Goal: Transaction & Acquisition: Purchase product/service

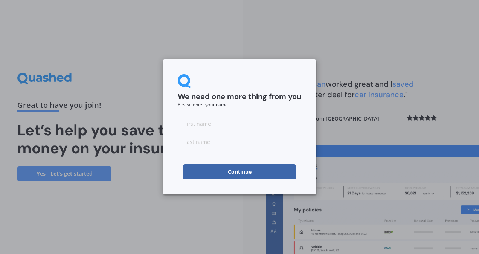
click at [219, 126] on input at bounding box center [240, 123] width 124 height 15
type input "DON TERSHI DAMITHA"
type input "KULATHUNGE"
click at [208, 174] on button "Continue" at bounding box center [239, 171] width 113 height 15
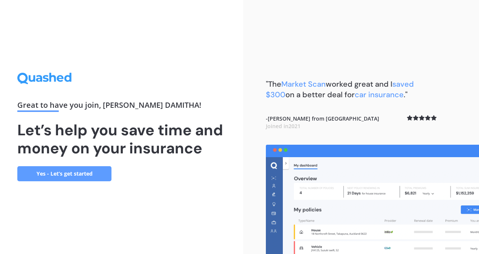
click at [85, 170] on link "Yes - Let’s get started" at bounding box center [64, 173] width 94 height 15
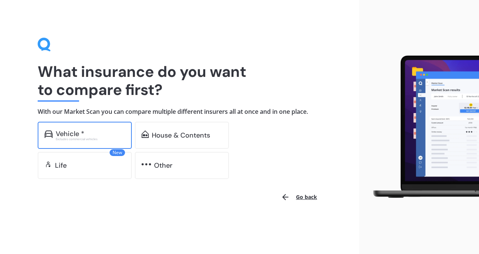
click at [95, 136] on div "Vehicle *" at bounding box center [90, 134] width 69 height 8
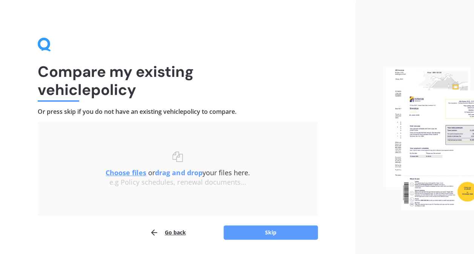
scroll to position [23, 0]
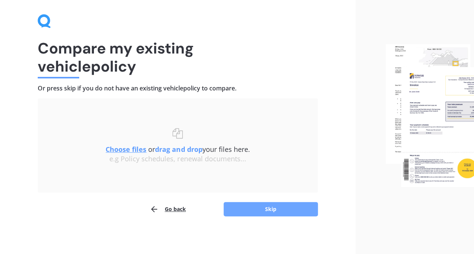
click at [265, 214] on button "Skip" at bounding box center [270, 209] width 94 height 14
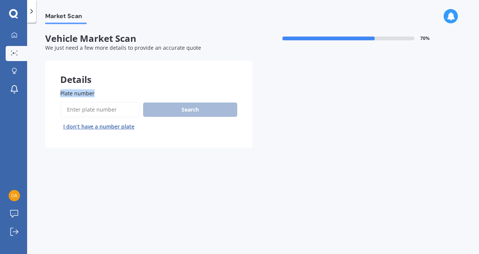
click at [137, 83] on div "Details Plate number Search I don’t have a number plate Previous Next" at bounding box center [148, 104] width 207 height 87
drag, startPoint x: 137, startPoint y: 83, endPoint x: 109, endPoint y: 111, distance: 39.7
click at [109, 111] on input "Plate number" at bounding box center [100, 110] width 80 height 16
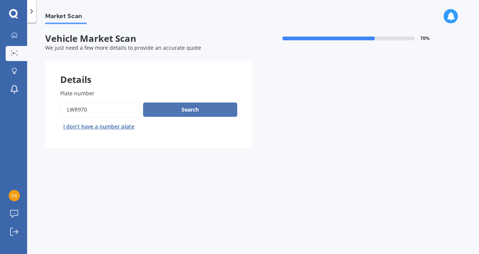
type input "lwr970"
click at [212, 105] on button "Search" at bounding box center [190, 110] width 94 height 14
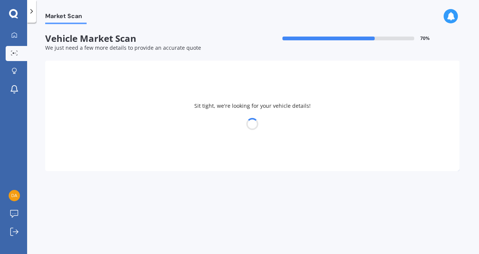
select select "HONDA"
select select "FIT"
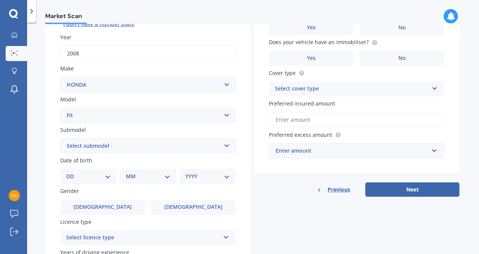
scroll to position [113, 0]
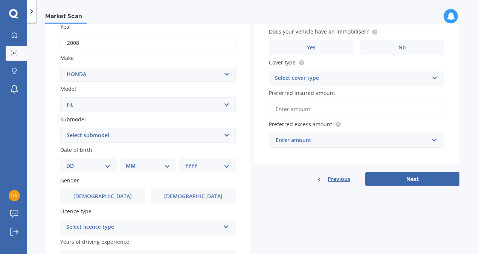
click at [179, 137] on select "Select submodel Diesel EV Hybrid Petrol" at bounding box center [148, 135] width 176 height 15
select select "PETROL"
click at [60, 128] on select "Select submodel Diesel EV Hybrid Petrol" at bounding box center [148, 135] width 176 height 15
click at [103, 171] on div "DD 01 02 03 04 05 06 07 08 09 10 11 12 13 14 15 16 17 18 19 20 21 22 23 24 25 2…" at bounding box center [88, 165] width 57 height 15
click at [103, 166] on select "DD 01 02 03 04 05 06 07 08 09 10 11 12 13 14 15 16 17 18 19 20 21 22 23 24 25 2…" at bounding box center [88, 166] width 44 height 8
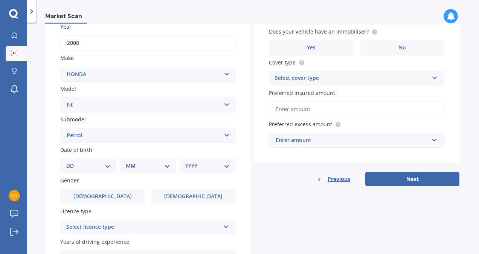
select select "29"
click at [72, 162] on select "DD 01 02 03 04 05 06 07 08 09 10 11 12 13 14 15 16 17 18 19 20 21 22 23 24 25 2…" at bounding box center [88, 166] width 44 height 8
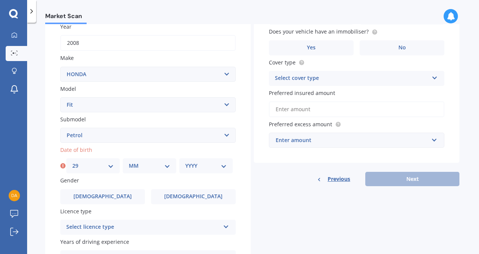
click at [148, 168] on select "MM 01 02 03 04 05 06 07 08 09 10 11 12" at bounding box center [149, 166] width 41 height 8
select select "07"
click at [129, 162] on select "MM 01 02 03 04 05 06 07 08 09 10 11 12" at bounding box center [149, 166] width 41 height 8
click at [210, 169] on select "YYYY 2025 2024 2023 2022 2021 2020 2019 2018 2017 2016 2015 2014 2013 2012 2011…" at bounding box center [205, 166] width 41 height 8
select select "1976"
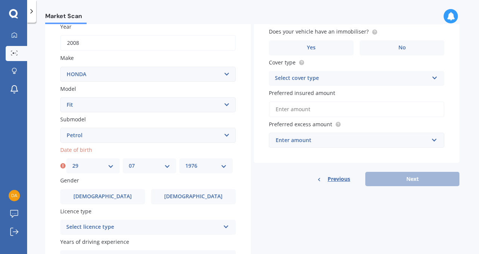
click at [185, 162] on select "YYYY 2025 2024 2023 2022 2021 2020 2019 2018 2017 2016 2015 2014 2013 2012 2011…" at bounding box center [205, 166] width 41 height 8
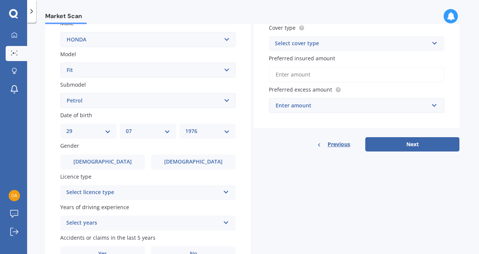
scroll to position [188, 0]
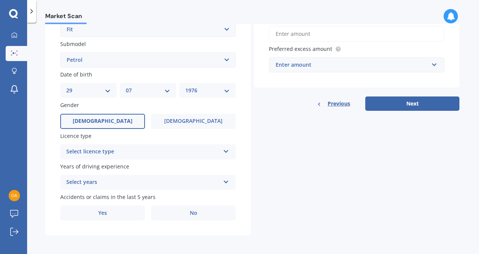
click at [118, 120] on label "Male" at bounding box center [102, 121] width 85 height 15
click at [0, 0] on input "Male" at bounding box center [0, 0] width 0 height 0
click at [119, 154] on div "Select licence type" at bounding box center [143, 151] width 154 height 9
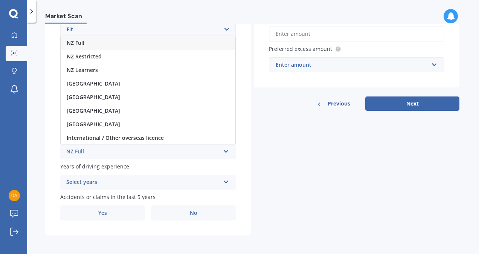
click at [107, 43] on div "NZ Full" at bounding box center [148, 43] width 175 height 14
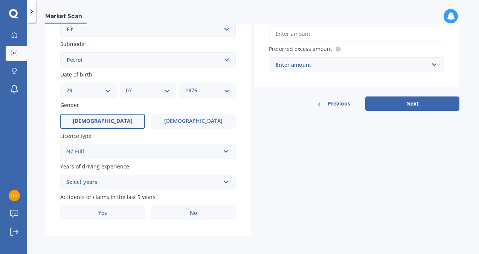
click at [114, 183] on div "Select years" at bounding box center [143, 182] width 154 height 9
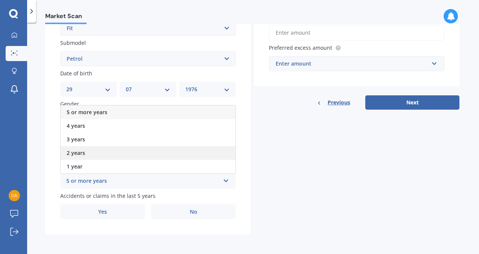
scroll to position [191, 0]
click at [110, 111] on div "5 or more years" at bounding box center [148, 113] width 175 height 14
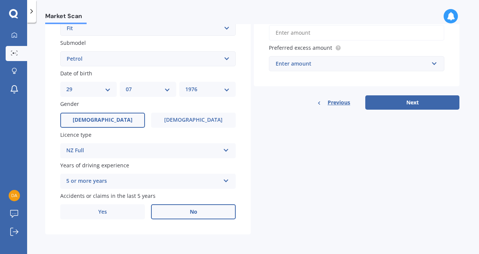
click at [218, 209] on label "No" at bounding box center [193, 211] width 85 height 15
click at [0, 0] on input "No" at bounding box center [0, 0] width 0 height 0
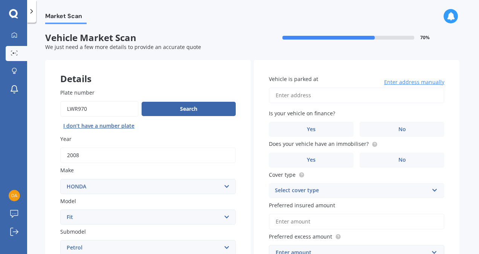
scroll to position [0, 0]
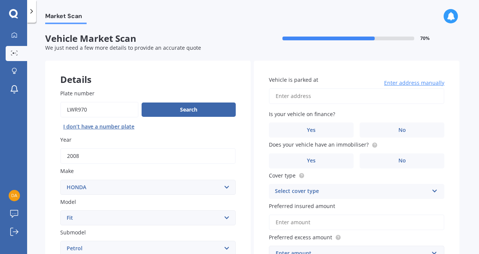
click at [341, 100] on input "Vehicle is parked at" at bounding box center [357, 96] width 176 height 16
click at [279, 98] on input "4/125, Carrington Road , Point Chevalier" at bounding box center [357, 96] width 176 height 16
click at [279, 96] on input "4/125, Carrington Road , Point Chevalier" at bounding box center [357, 96] width 176 height 16
type input "125 Carrington Road, Mount Albert, Auckland 1025"
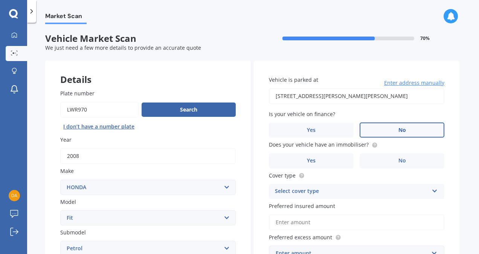
click at [407, 128] on label "No" at bounding box center [402, 129] width 85 height 15
click at [0, 0] on input "No" at bounding box center [0, 0] width 0 height 0
click at [409, 160] on label "No" at bounding box center [402, 160] width 85 height 15
click at [0, 0] on input "No" at bounding box center [0, 0] width 0 height 0
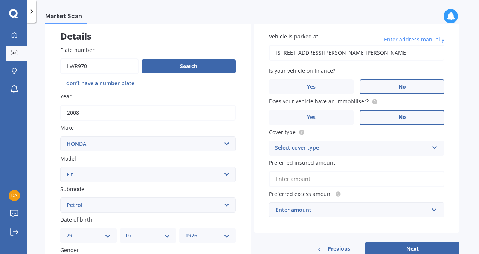
scroll to position [75, 0]
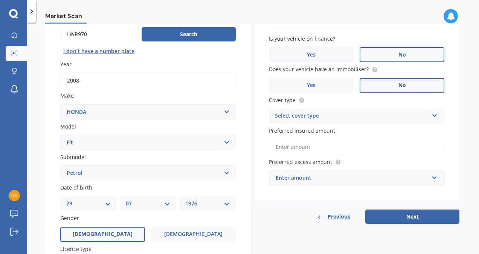
click at [357, 113] on div "Select cover type" at bounding box center [352, 116] width 154 height 9
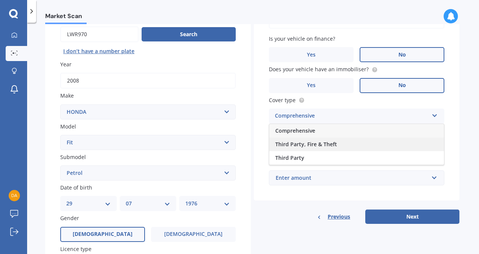
click at [326, 148] on span "Third Party, Fire & Theft" at bounding box center [306, 144] width 62 height 7
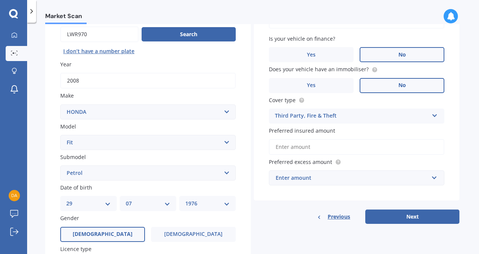
click at [347, 150] on input "Preferred insured amount" at bounding box center [357, 147] width 176 height 16
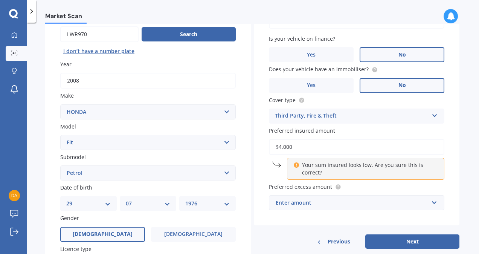
click at [424, 152] on input "$4,000" at bounding box center [357, 147] width 176 height 16
click at [395, 115] on div "Third Party, Fire & Theft" at bounding box center [352, 116] width 154 height 9
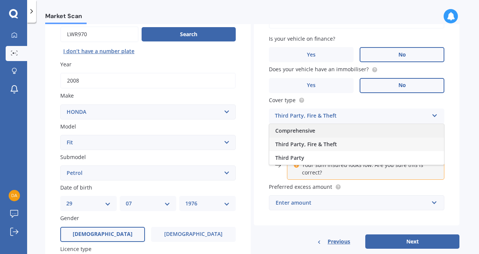
click at [352, 130] on div "Comprehensive" at bounding box center [356, 131] width 175 height 14
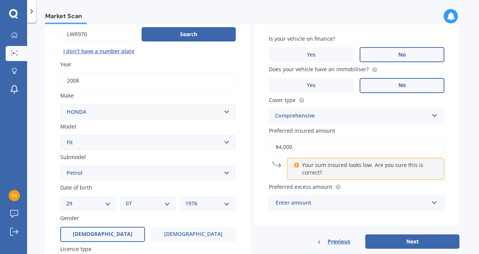
drag, startPoint x: 281, startPoint y: 148, endPoint x: 295, endPoint y: 149, distance: 14.0
click at [295, 149] on input "$4,000" at bounding box center [357, 147] width 176 height 16
click at [387, 127] on label "Preferred insured amount" at bounding box center [355, 131] width 173 height 8
click at [387, 139] on input "$4,500" at bounding box center [357, 147] width 176 height 16
click at [315, 148] on input "$4,500" at bounding box center [357, 147] width 176 height 16
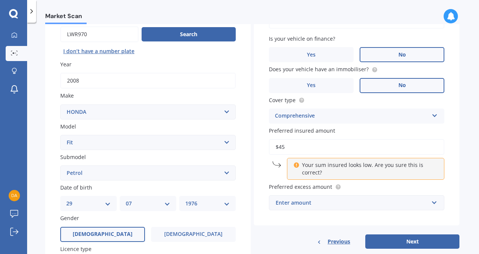
type input "$4"
type input "$5"
click at [284, 145] on input "$4,500" at bounding box center [357, 147] width 176 height 16
click at [299, 145] on input "$4,800" at bounding box center [357, 147] width 176 height 16
type input "$4,800"
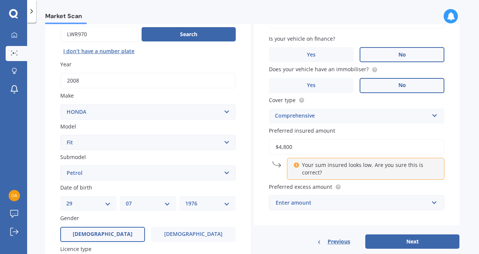
click at [452, 168] on div "Vehicle is parked at 125 Carrington Road, Mount Albert, Auckland 1025 Enter add…" at bounding box center [357, 105] width 206 height 240
click at [351, 204] on div "Enter amount" at bounding box center [352, 203] width 153 height 8
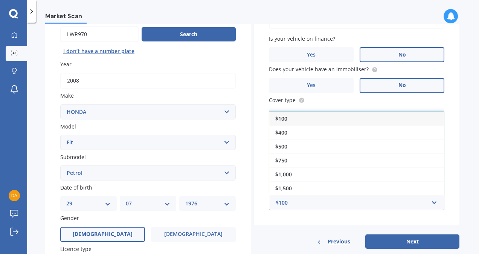
click at [288, 116] on div "$100" at bounding box center [356, 119] width 175 height 14
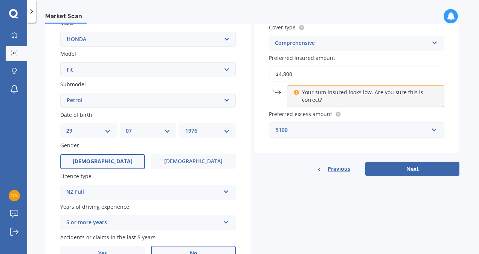
scroll to position [151, 0]
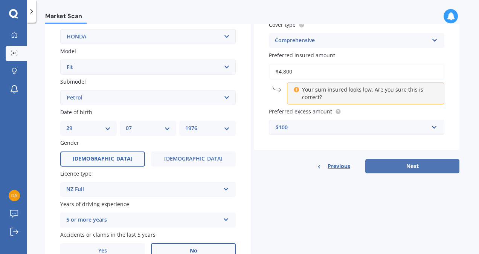
click at [384, 163] on button "Next" at bounding box center [413, 166] width 94 height 14
select select "29"
select select "07"
select select "1976"
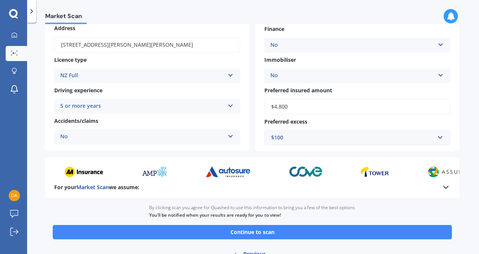
scroll to position [113, 0]
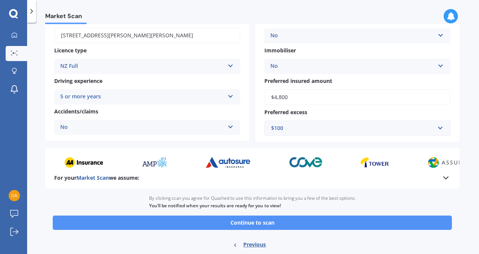
click at [288, 222] on button "Continue to scan" at bounding box center [252, 223] width 399 height 14
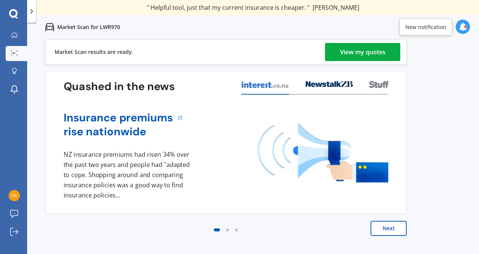
click at [333, 51] on link "View my quotes" at bounding box center [362, 52] width 75 height 18
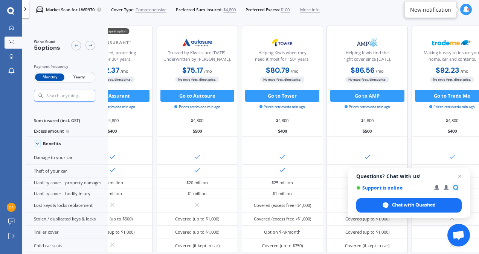
scroll to position [0, 66]
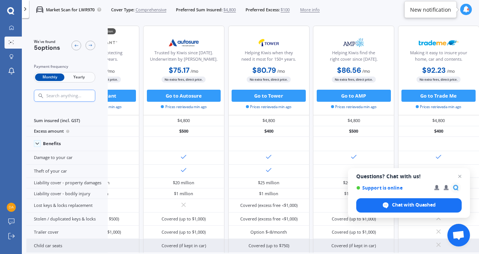
click at [280, 248] on div "Covered (up to $750)" at bounding box center [268, 245] width 81 height 13
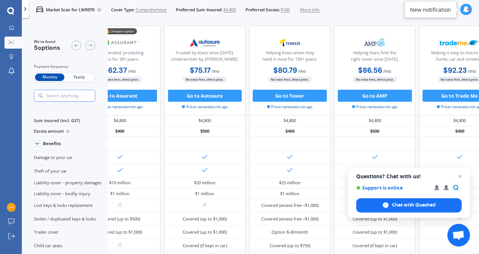
scroll to position [0, 0]
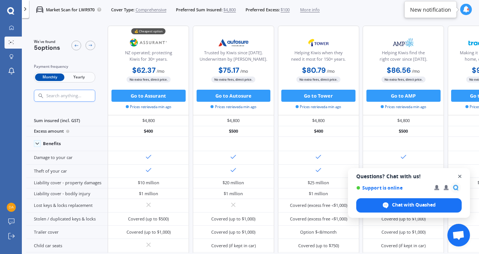
click at [461, 173] on span "Close chat" at bounding box center [460, 176] width 9 height 9
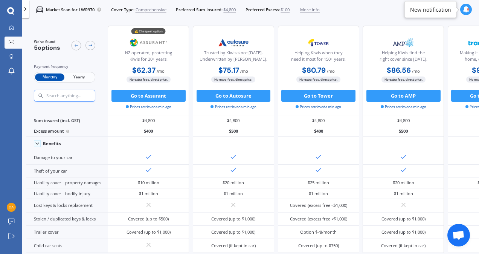
drag, startPoint x: 418, startPoint y: 253, endPoint x: 467, endPoint y: 257, distance: 48.8
click at [467, 254] on html "We are experiencing high volume of Market Scans . Just a heads up we will have …" at bounding box center [239, 127] width 479 height 254
